Goal: Transaction & Acquisition: Obtain resource

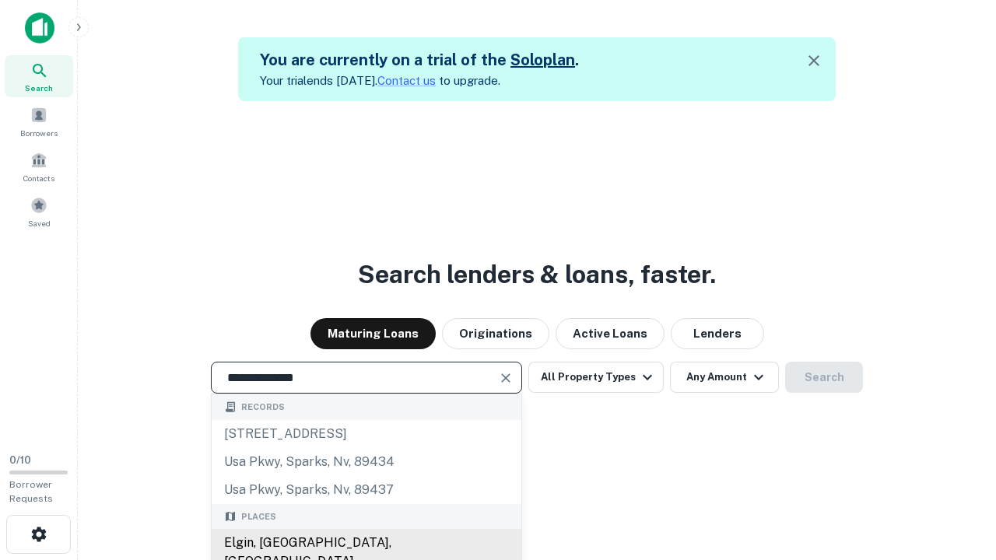
click at [366, 543] on div "Elgin, IL, USA" at bounding box center [367, 552] width 310 height 47
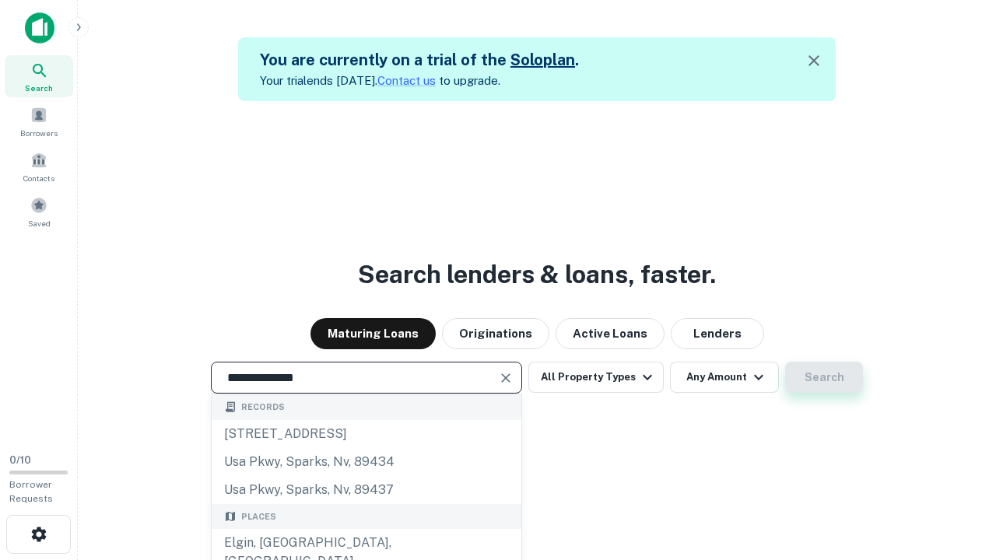
type input "**********"
click at [824, 378] on button "Search" at bounding box center [824, 377] width 78 height 31
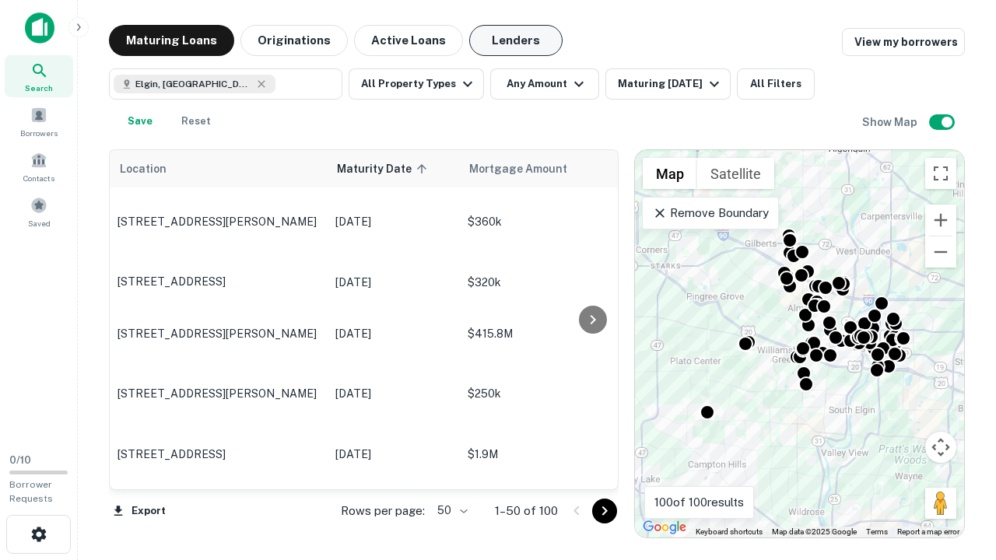
click at [516, 40] on button "Lenders" at bounding box center [515, 40] width 93 height 31
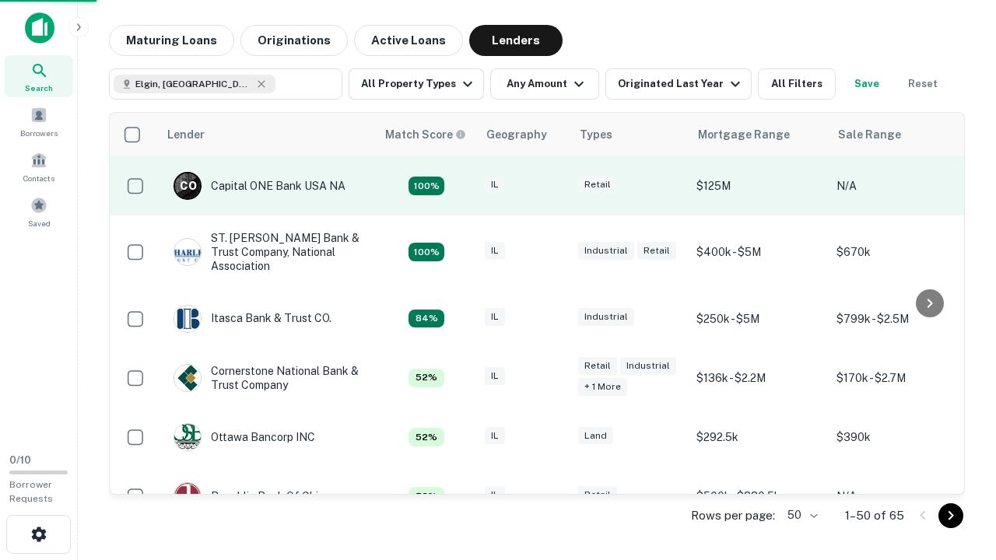
click at [553, 186] on div "IL" at bounding box center [524, 186] width 78 height 21
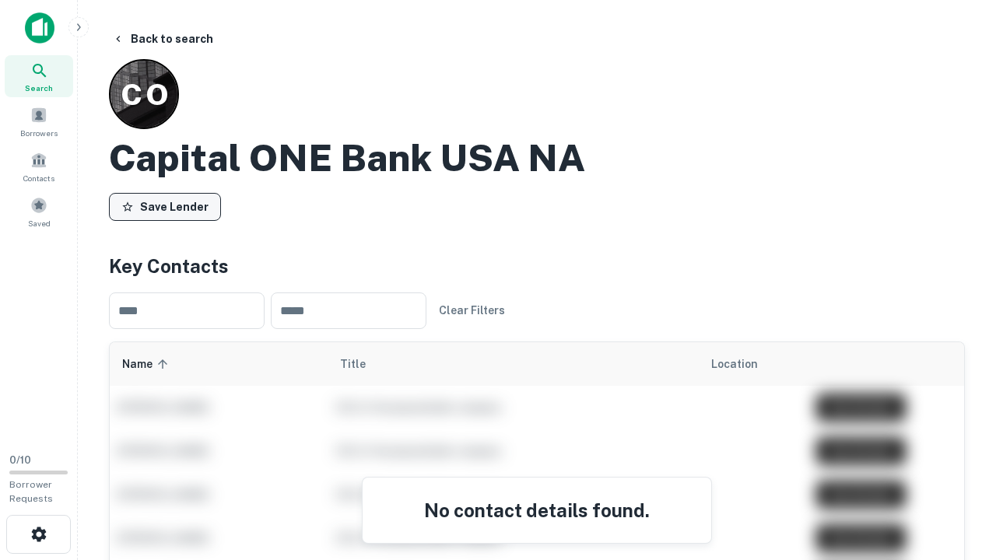
click at [165, 206] on button "Save Lender" at bounding box center [165, 207] width 112 height 28
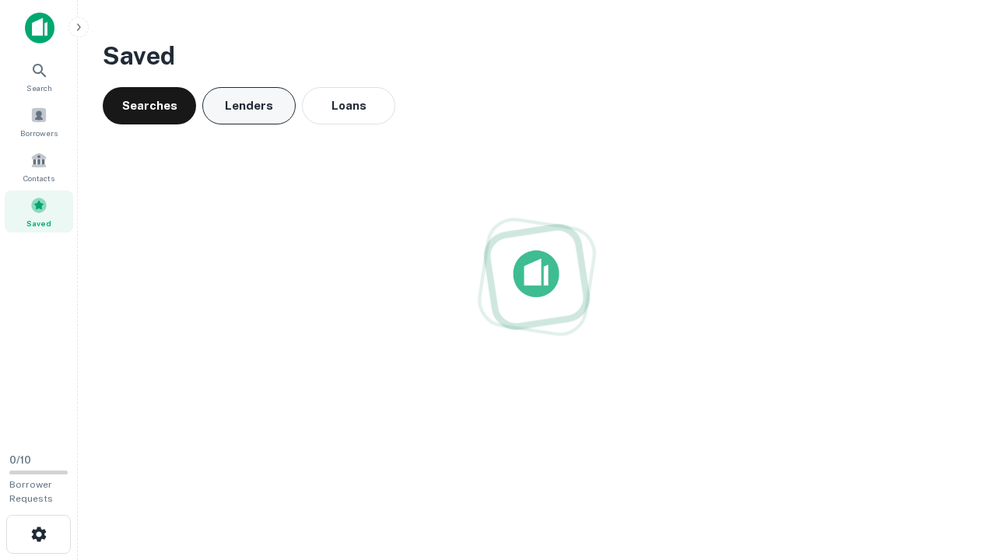
click at [249, 106] on button "Lenders" at bounding box center [248, 105] width 93 height 37
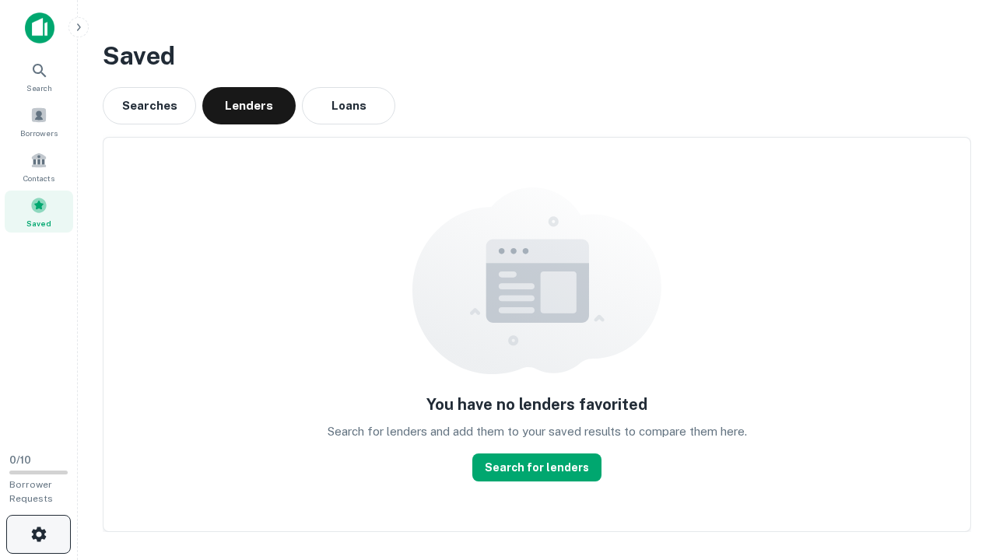
click at [38, 535] on icon "button" at bounding box center [39, 534] width 19 height 19
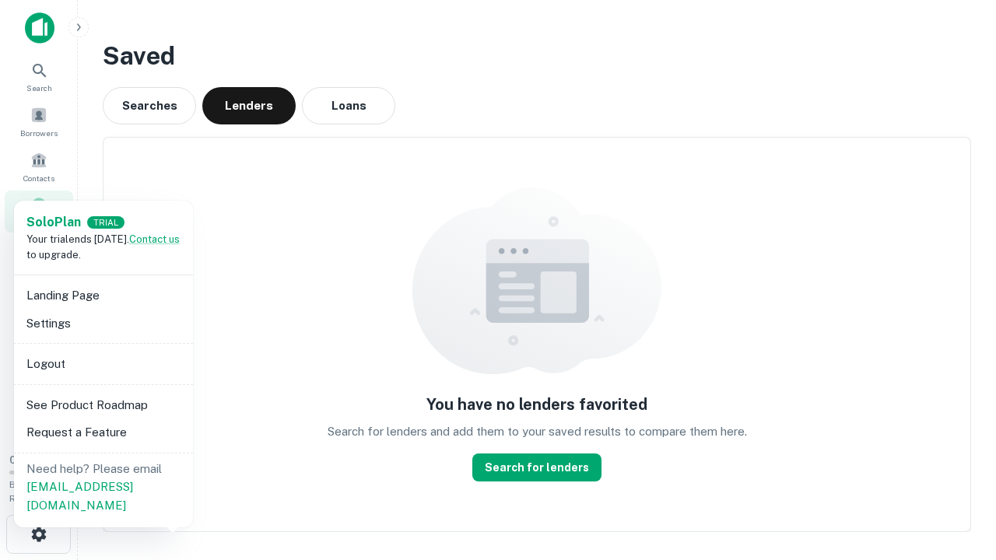
click at [103, 364] on li "Logout" at bounding box center [103, 364] width 167 height 28
